Goal: Task Accomplishment & Management: Manage account settings

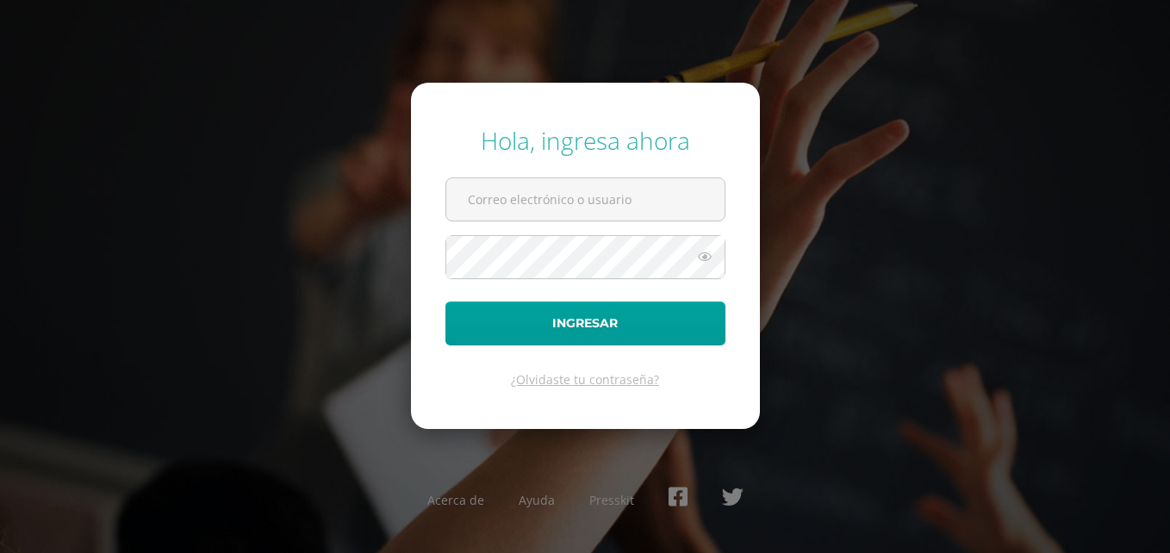
type input "[EMAIL_ADDRESS][PERSON_NAME][DOMAIN_NAME]"
click at [704, 259] on icon at bounding box center [704, 256] width 22 height 21
click at [704, 259] on icon at bounding box center [704, 256] width 24 height 21
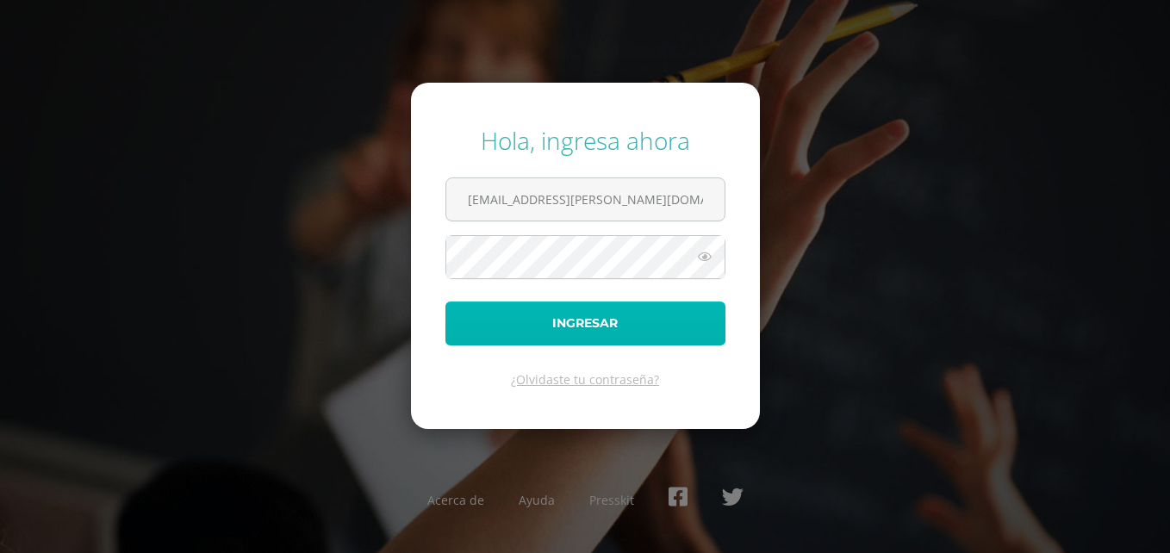
click at [605, 327] on button "Ingresar" at bounding box center [585, 323] width 280 height 44
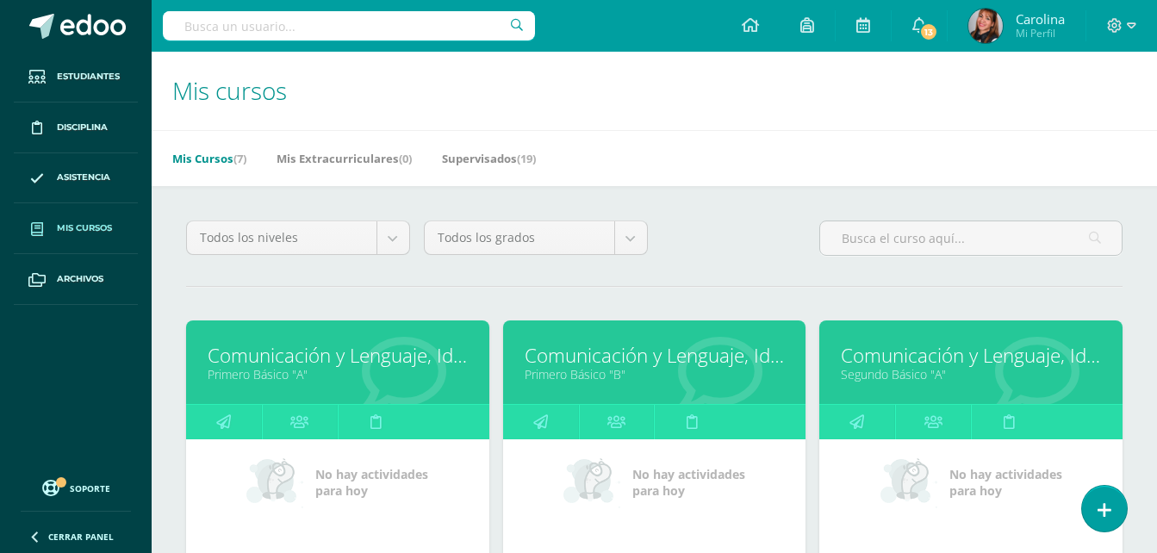
click at [292, 364] on link "Comunicación y Lenguaje, Idioma Extranjero" at bounding box center [338, 355] width 260 height 27
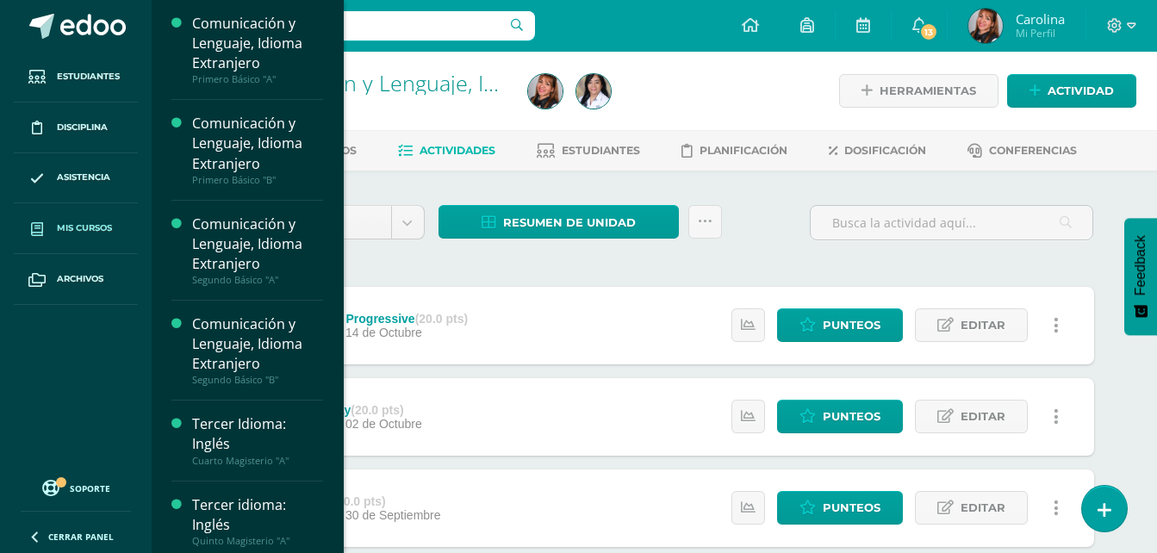
click at [93, 224] on span "Mis cursos" at bounding box center [84, 228] width 55 height 14
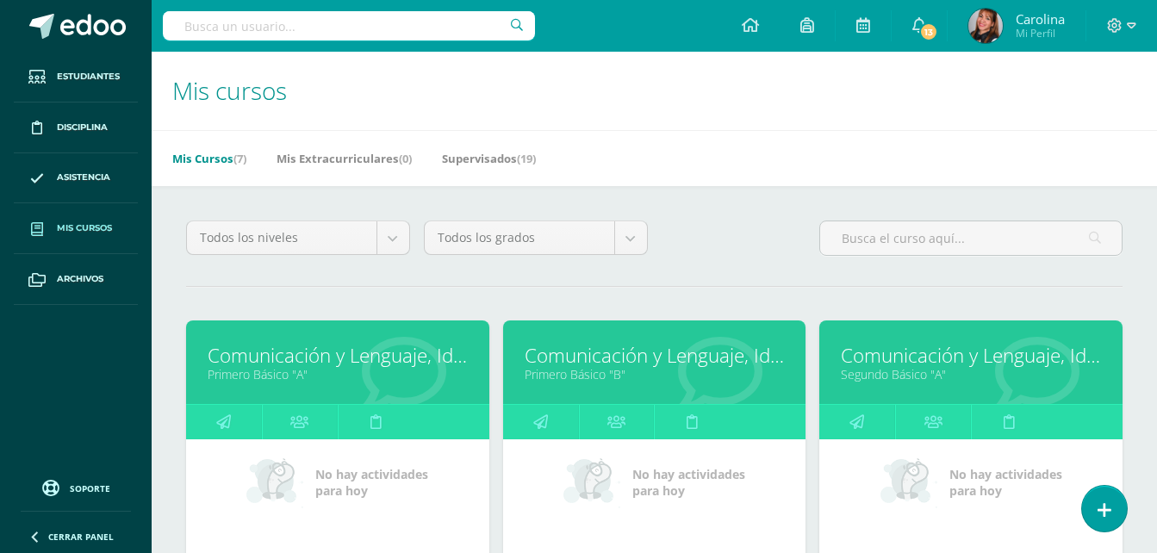
scroll to position [86, 0]
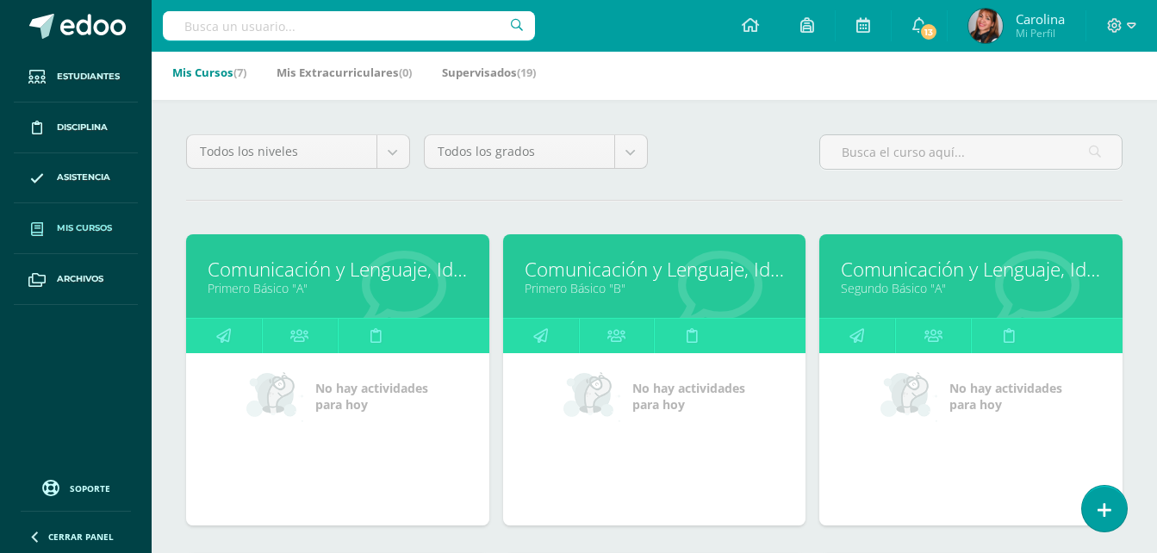
click at [590, 279] on link "Comunicación y Lenguaje, Idioma Extranjero" at bounding box center [655, 269] width 260 height 27
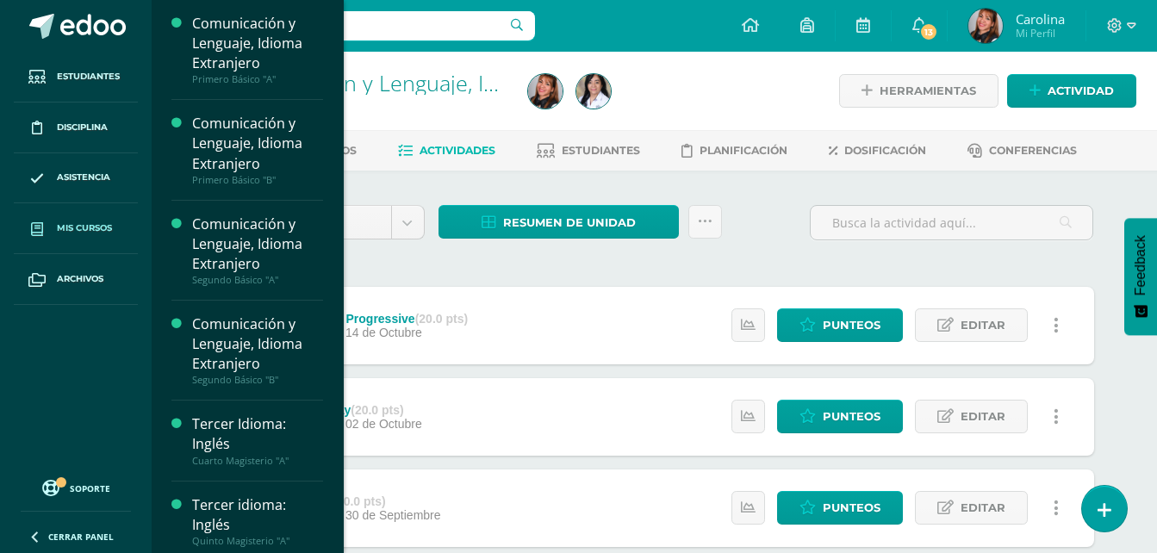
click at [91, 222] on span "Mis cursos" at bounding box center [84, 228] width 55 height 14
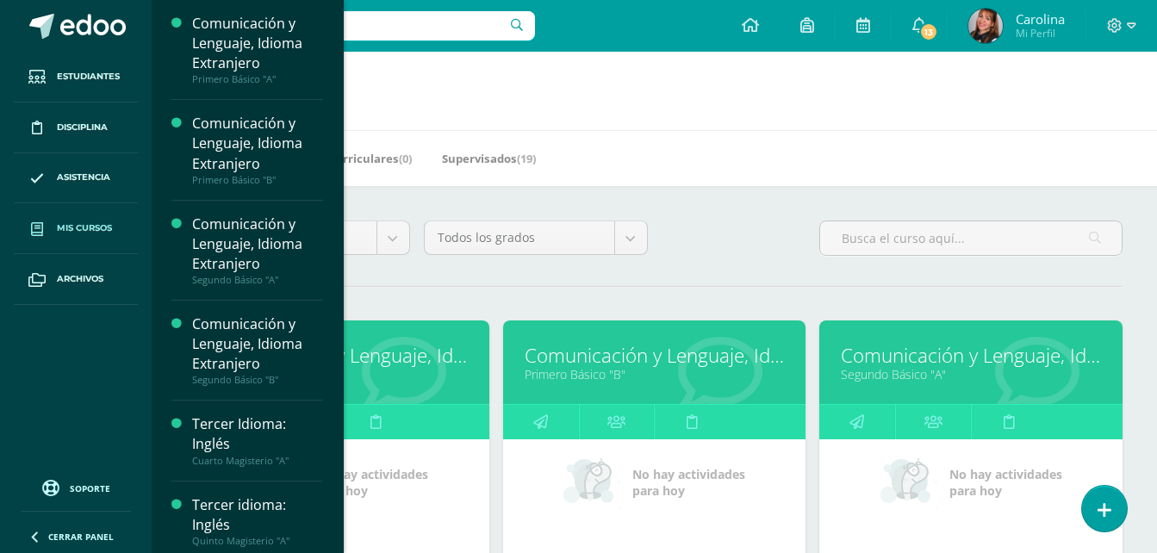
click at [881, 367] on link "Segundo Básico "A"" at bounding box center [971, 374] width 260 height 16
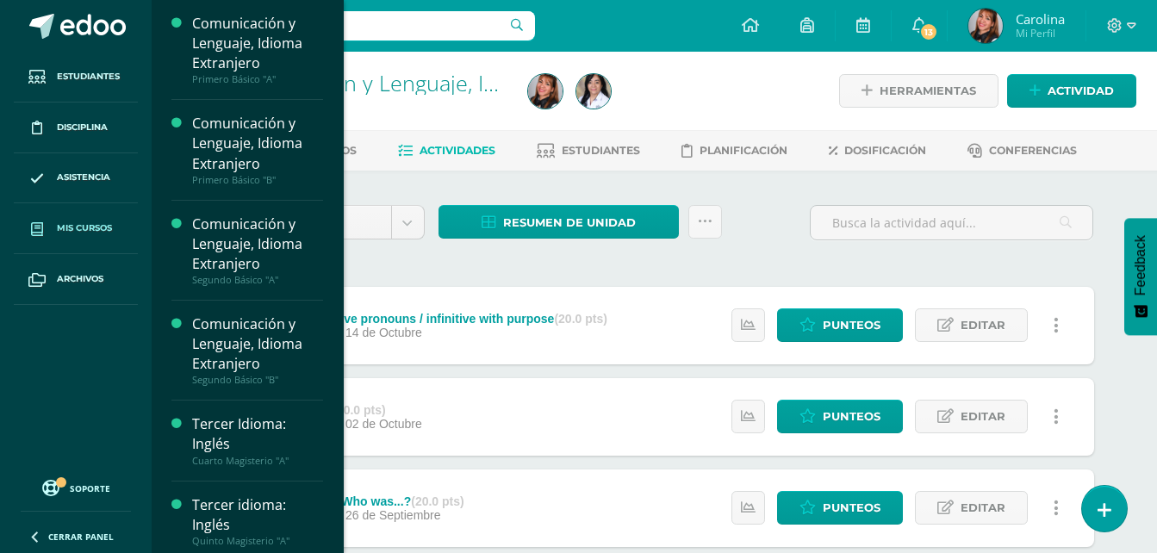
click at [78, 233] on span "Mis cursos" at bounding box center [84, 228] width 55 height 14
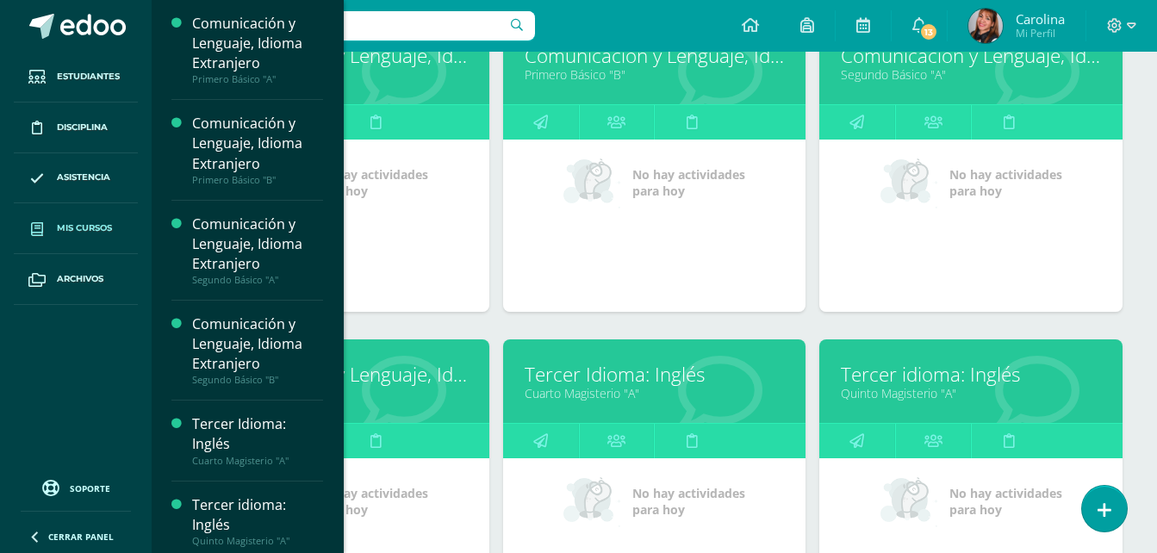
scroll to position [345, 0]
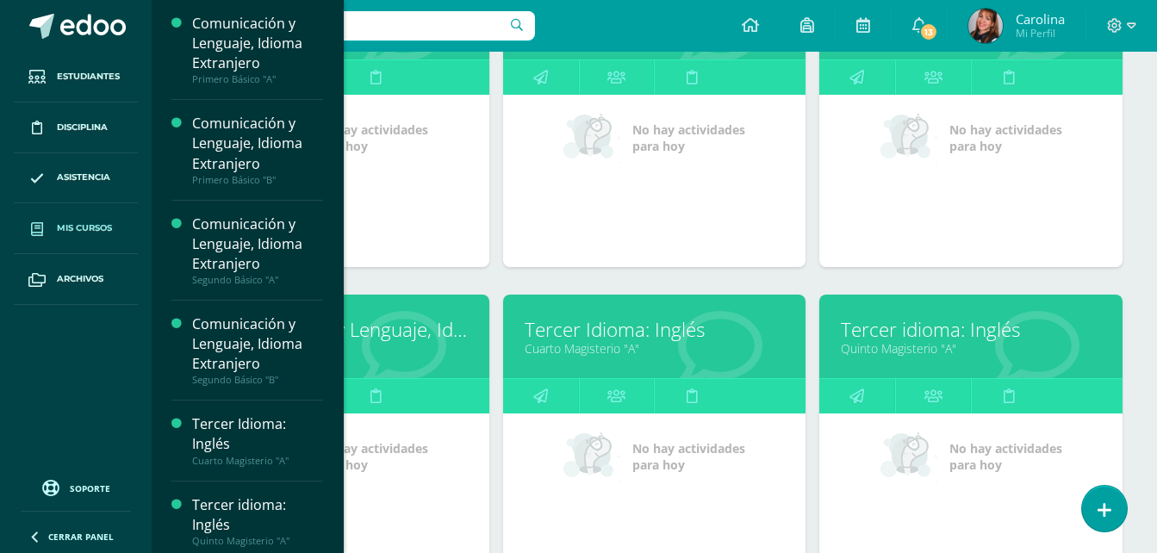
click at [431, 326] on link "Comunicación y Lenguaje, Idioma Extranjero" at bounding box center [338, 329] width 260 height 27
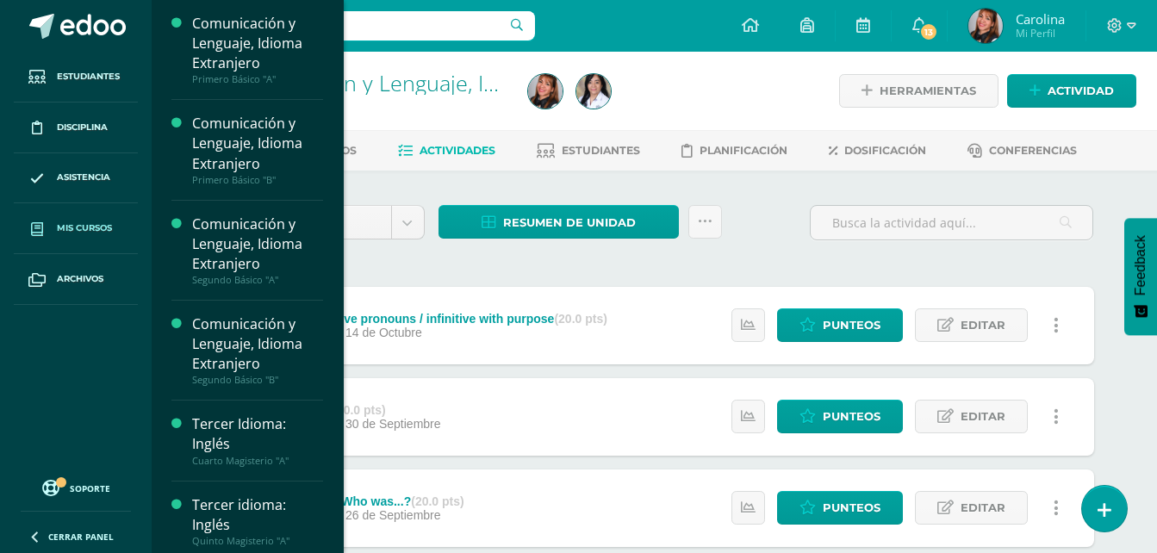
click at [81, 220] on link "Mis cursos" at bounding box center [76, 228] width 124 height 51
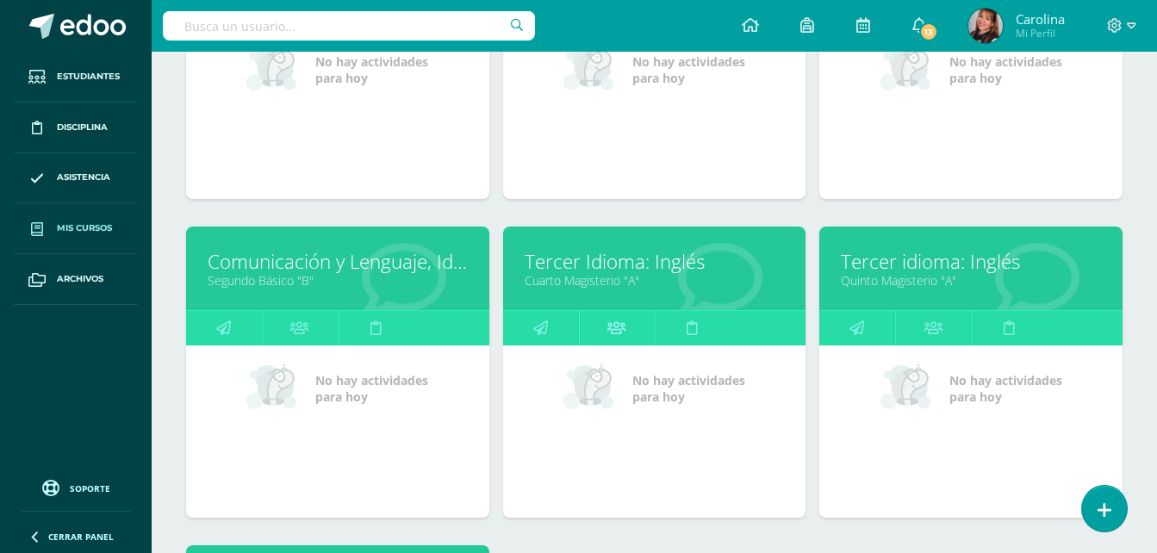
scroll to position [431, 0]
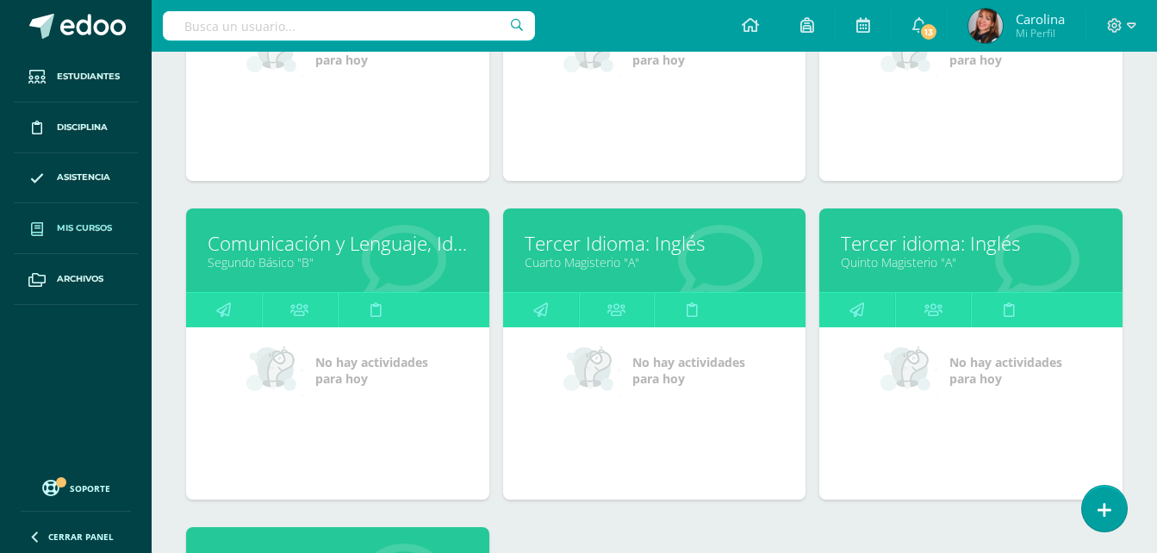
click at [307, 265] on link "Segundo Básico "B"" at bounding box center [338, 262] width 260 height 16
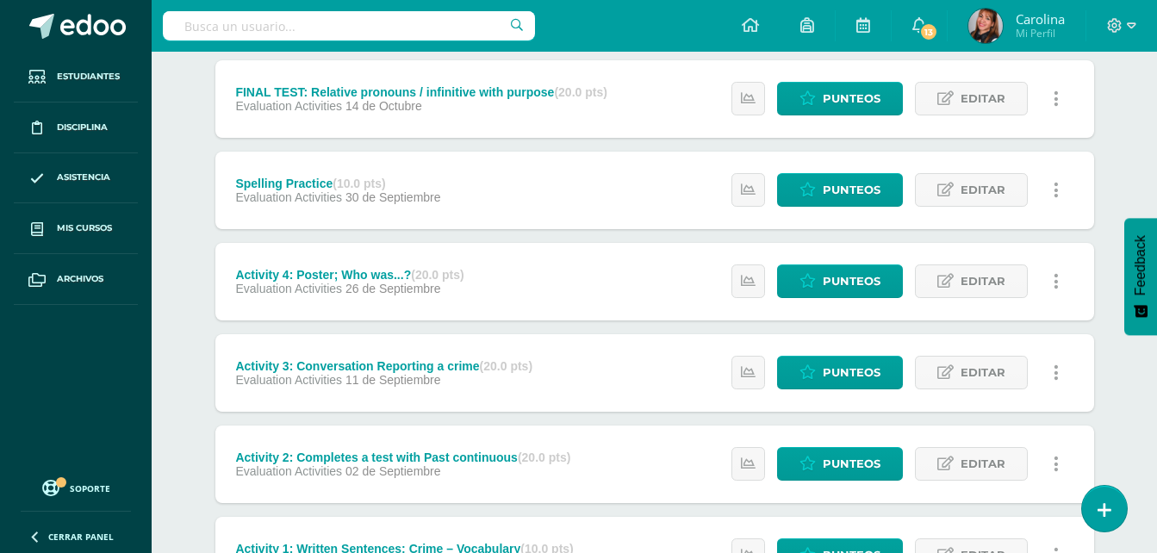
scroll to position [258, 0]
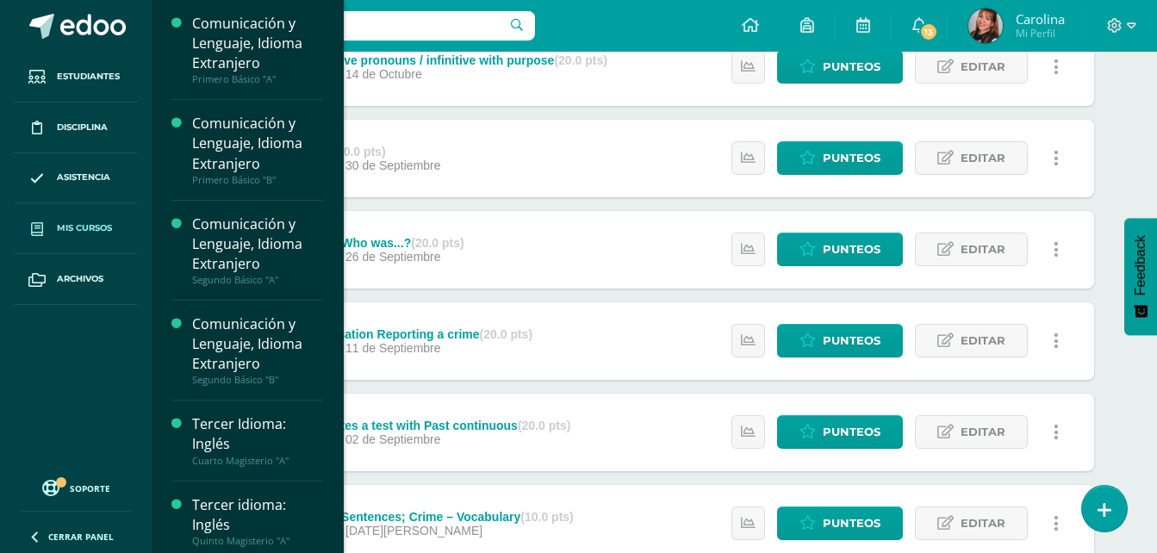
click at [59, 216] on link "Mis cursos" at bounding box center [76, 228] width 124 height 51
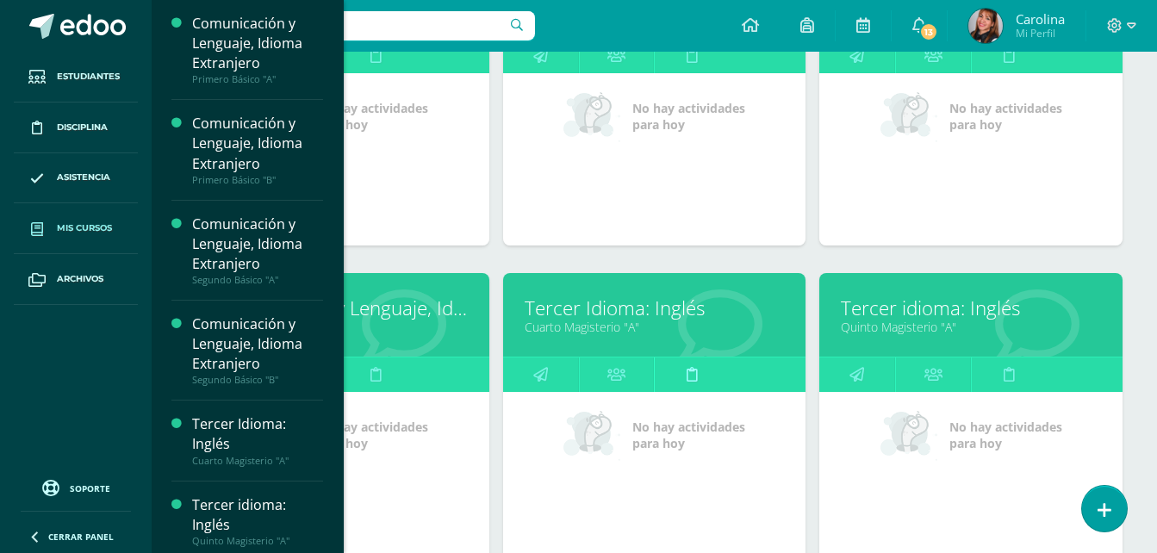
scroll to position [431, 0]
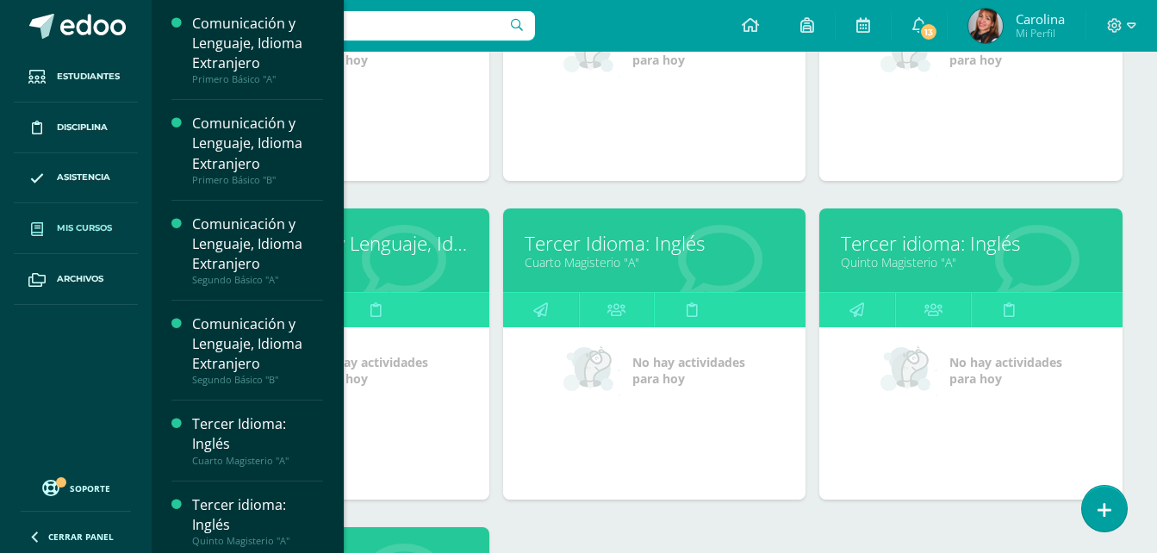
click at [585, 257] on link "Cuarto Magisterio "A"" at bounding box center [655, 262] width 260 height 16
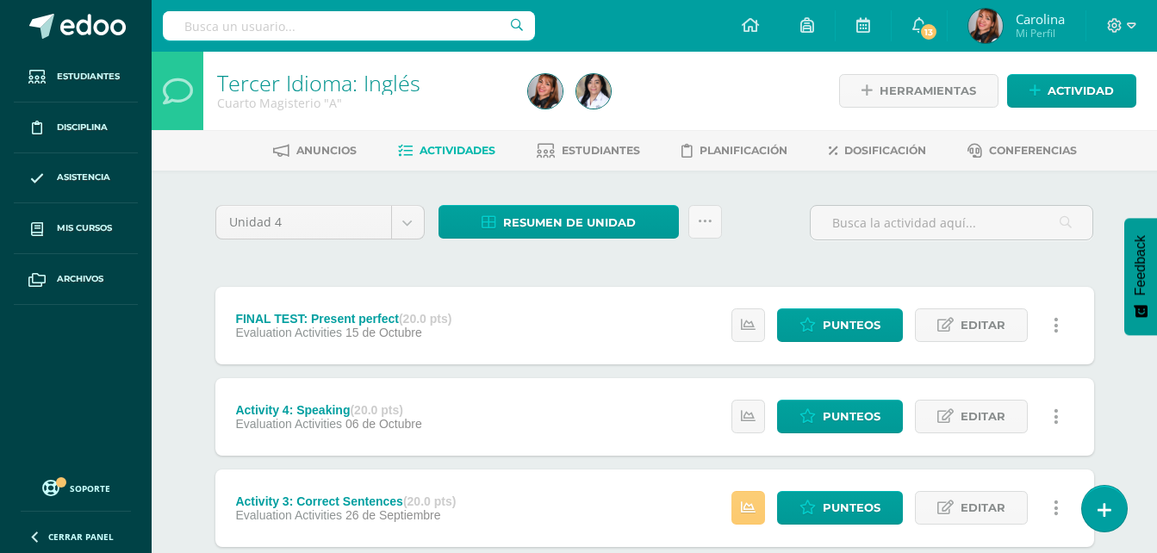
scroll to position [86, 0]
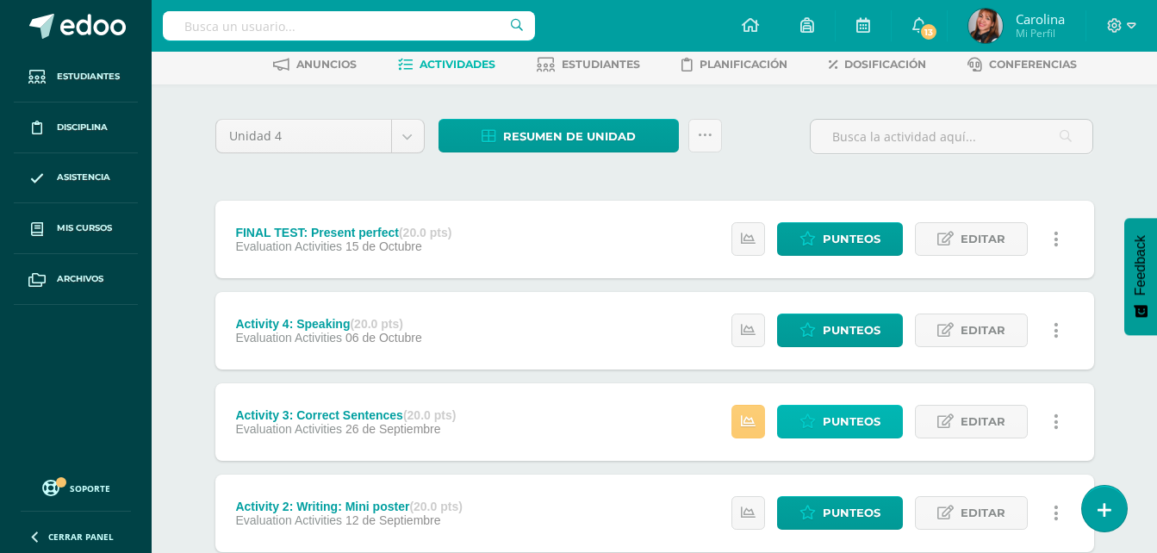
click at [845, 427] on span "Punteos" at bounding box center [852, 422] width 58 height 32
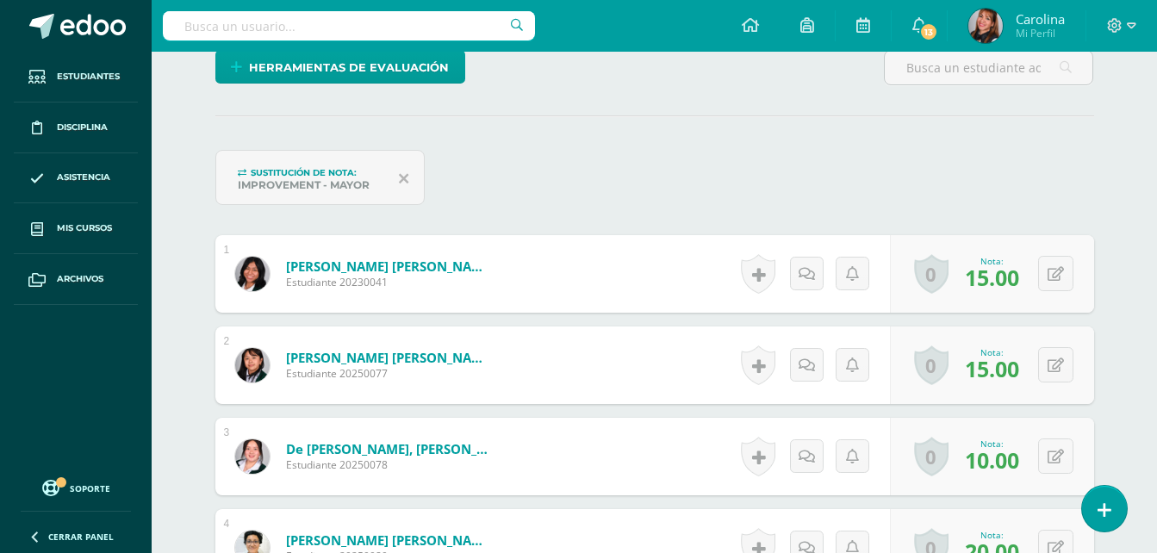
scroll to position [431, 0]
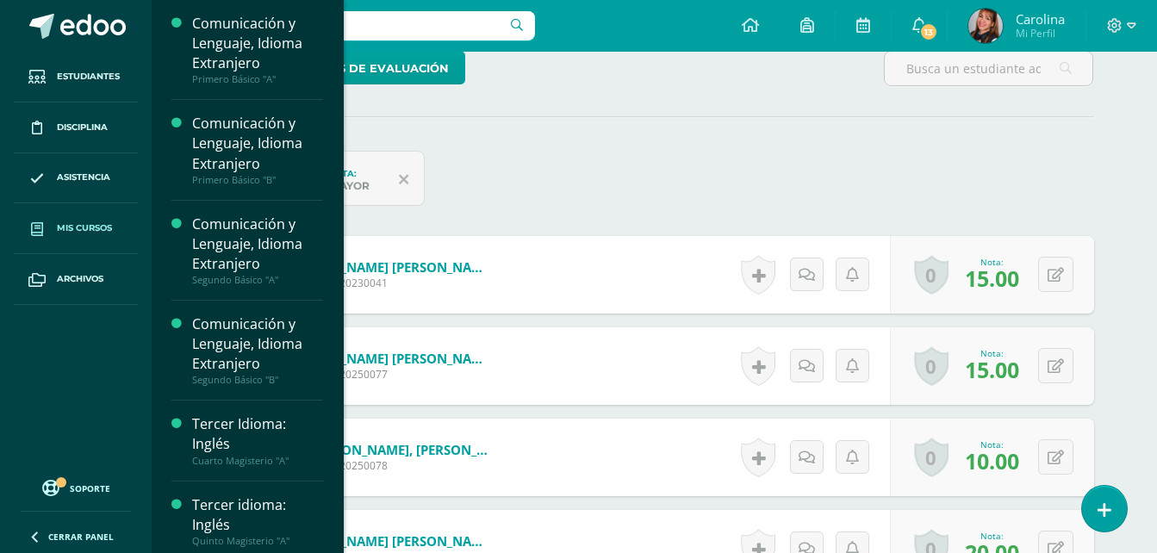
click at [96, 237] on link "Mis cursos" at bounding box center [76, 228] width 124 height 51
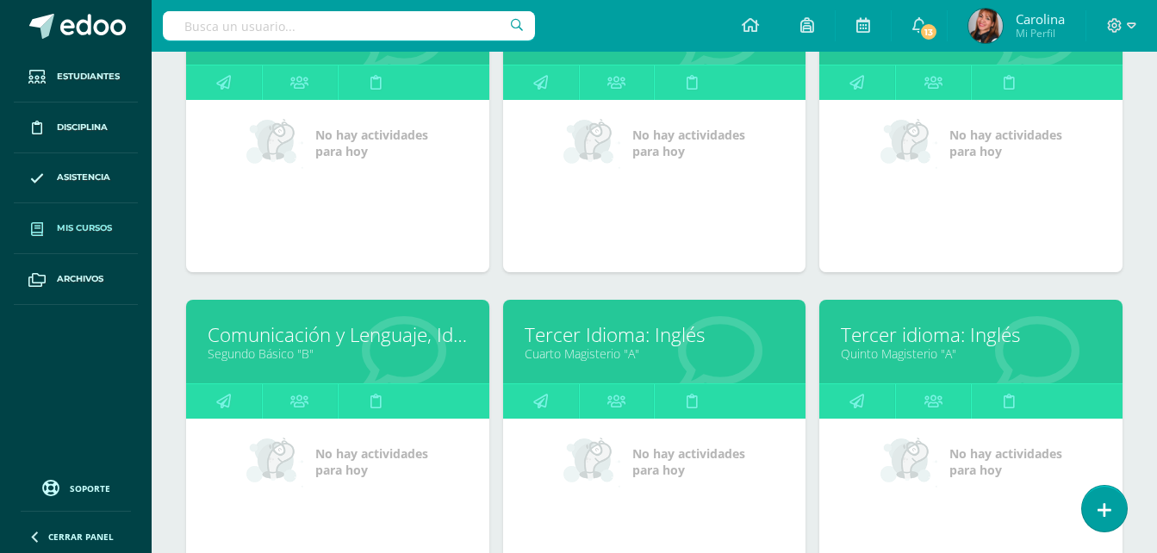
scroll to position [431, 0]
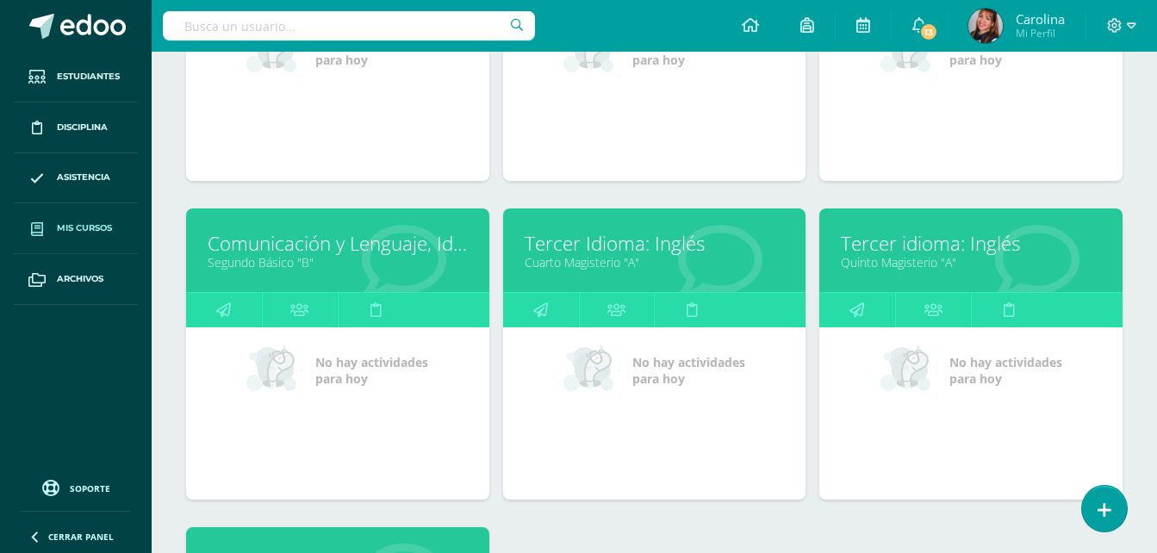
click at [948, 238] on link "Tercer idioma: Inglés" at bounding box center [971, 243] width 260 height 27
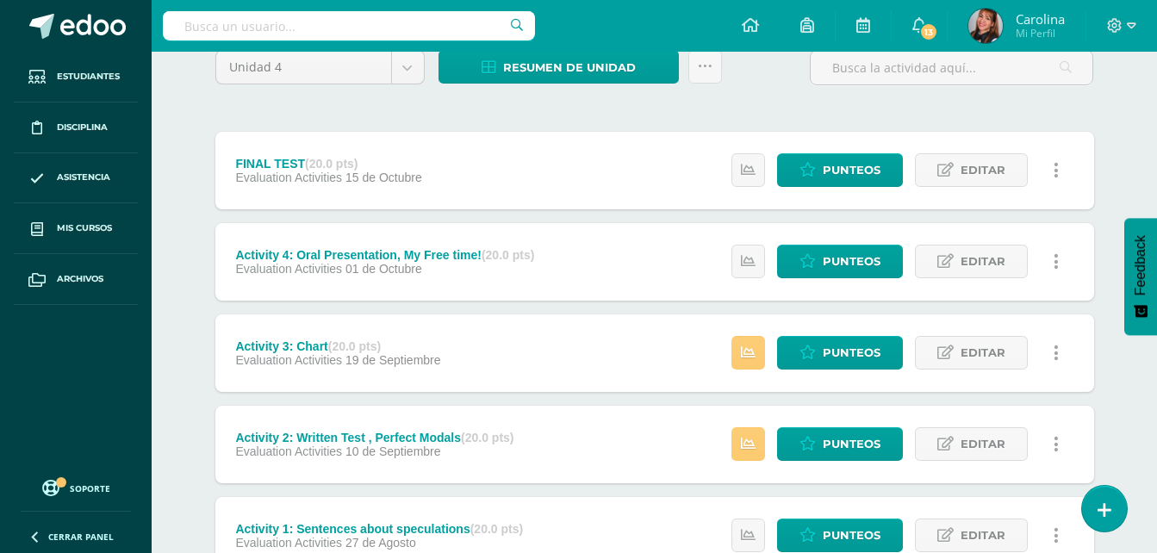
scroll to position [172, 0]
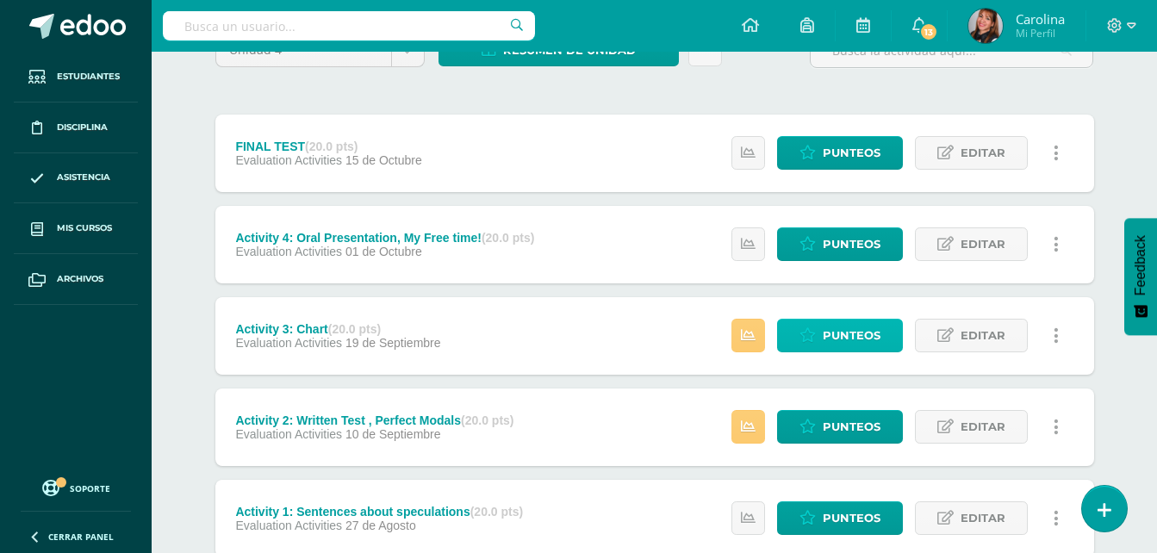
click at [817, 336] on link "Punteos" at bounding box center [840, 336] width 126 height 34
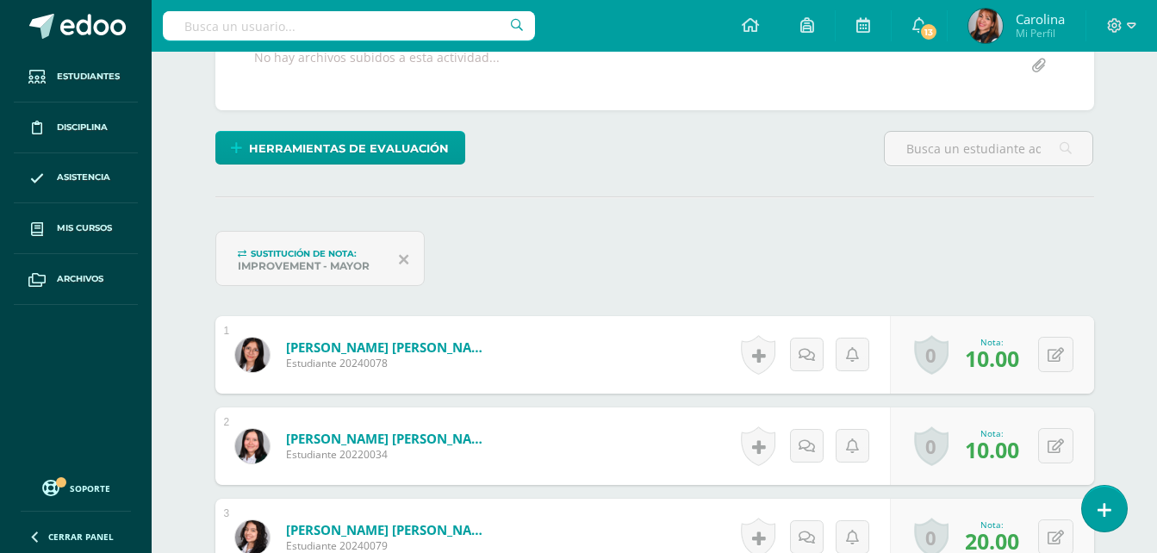
scroll to position [345, 0]
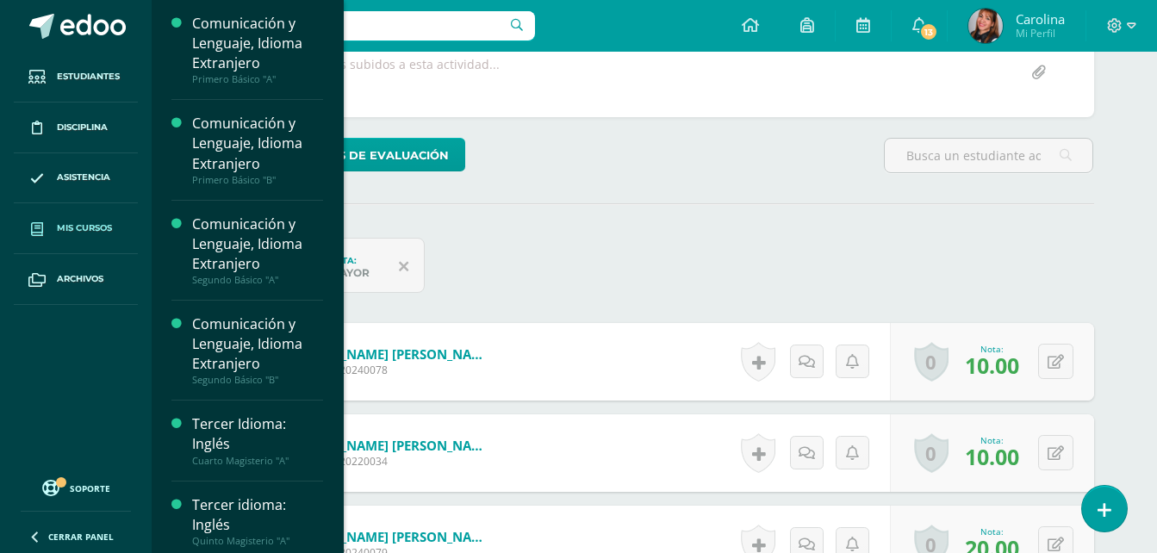
click at [96, 227] on span "Mis cursos" at bounding box center [84, 228] width 55 height 14
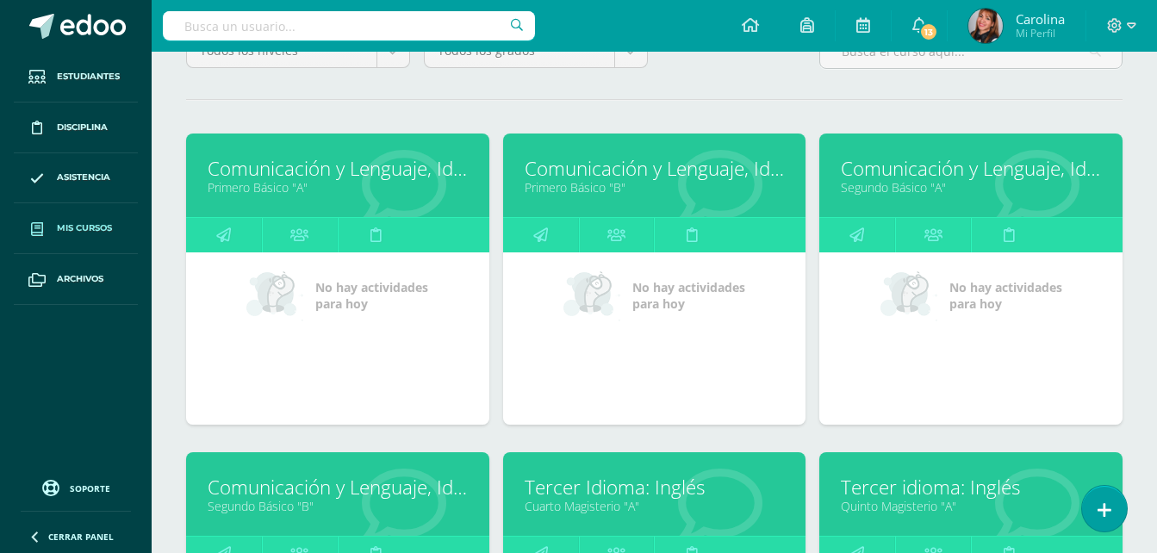
scroll to position [345, 0]
